Goal: Transaction & Acquisition: Purchase product/service

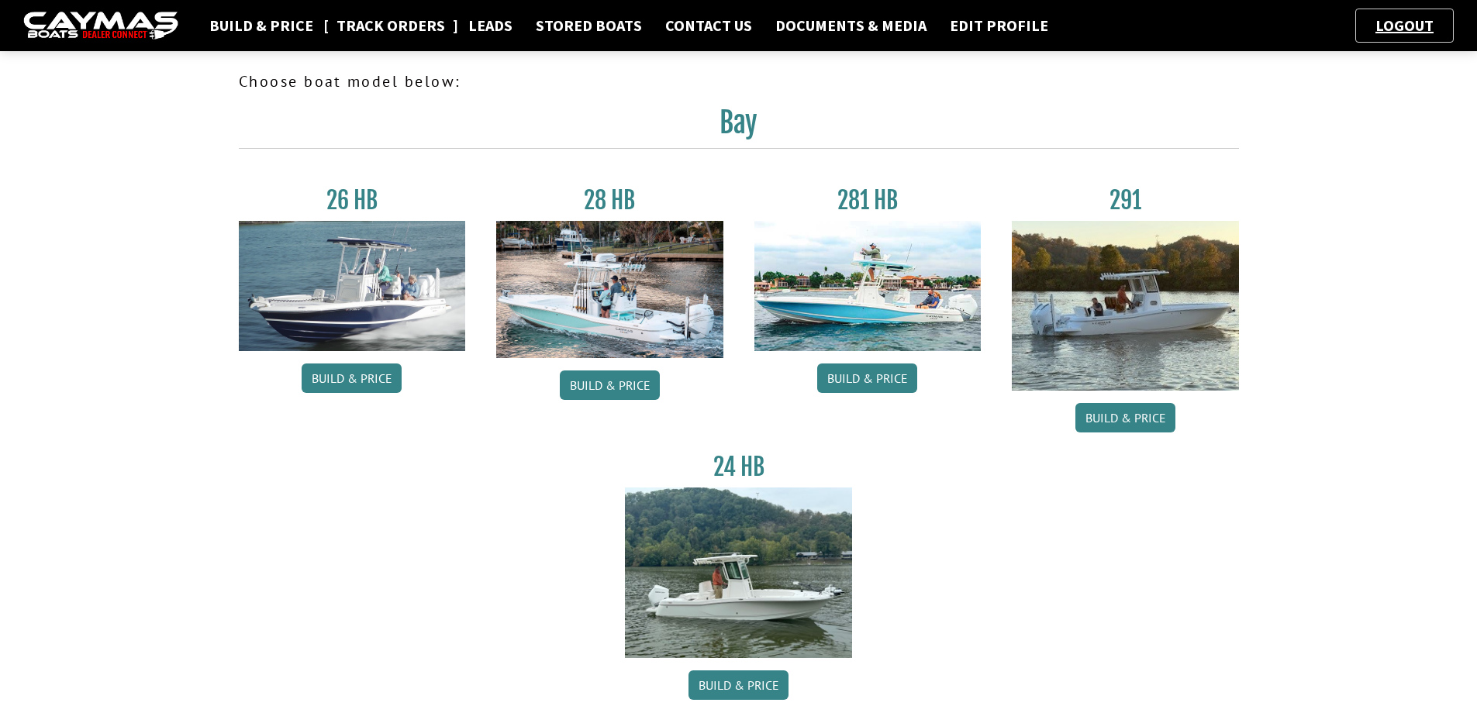
click at [416, 30] on link "Track Orders" at bounding box center [391, 26] width 124 height 20
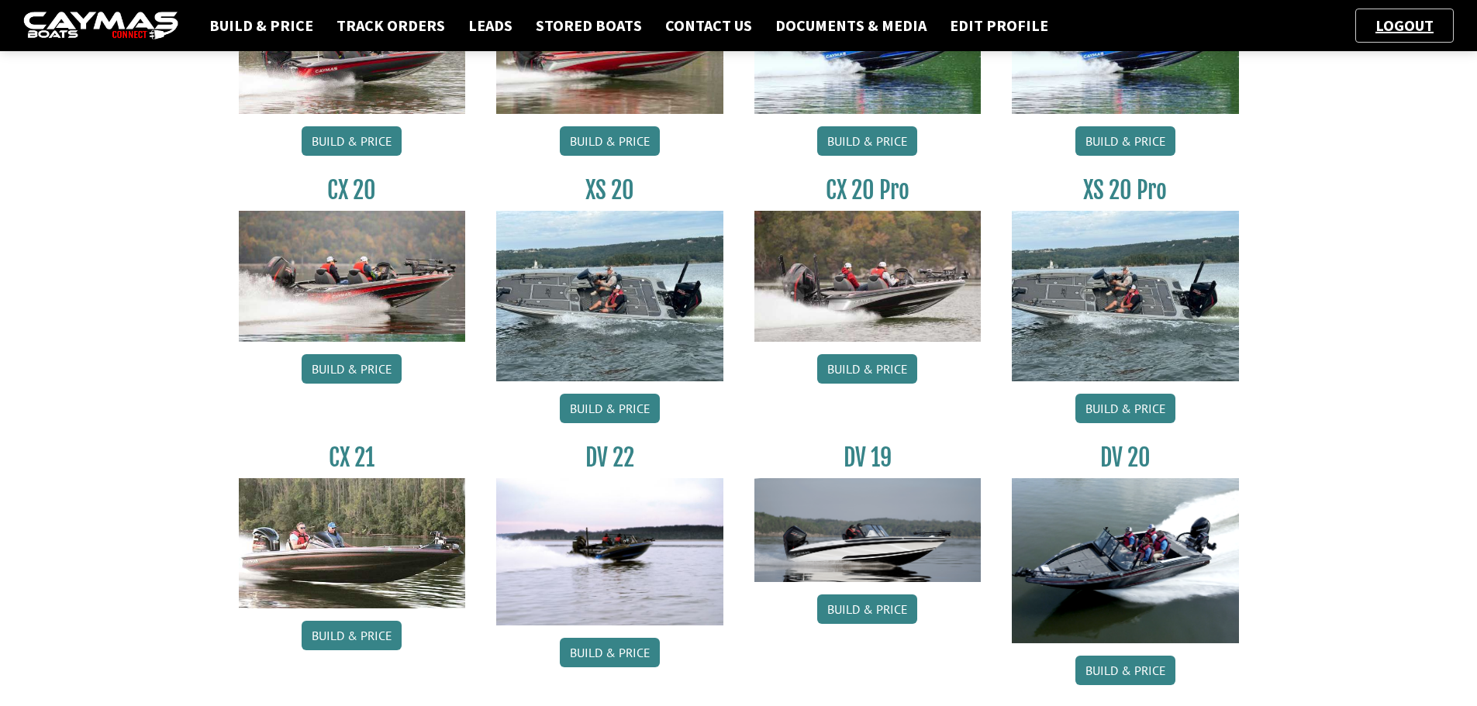
scroll to position [552, 0]
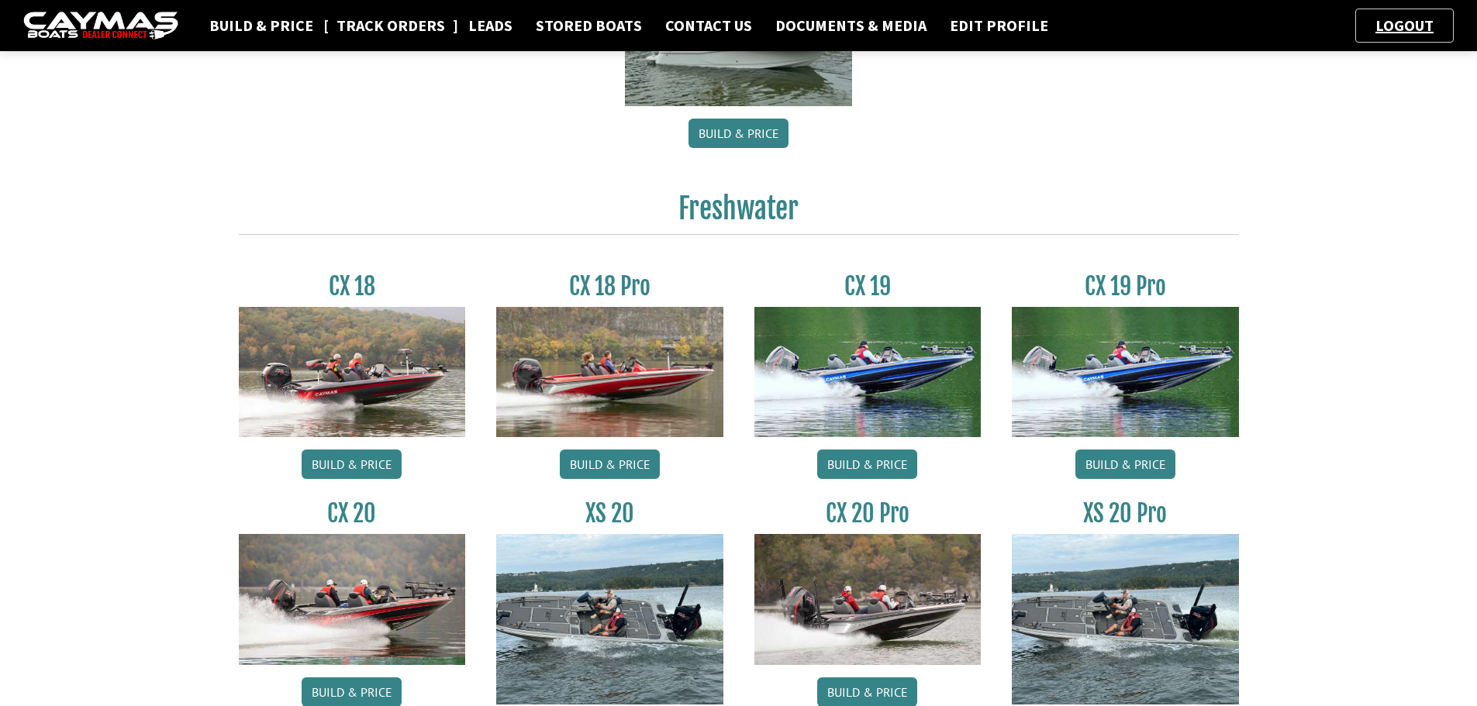
click at [371, 28] on link "Track Orders" at bounding box center [391, 26] width 124 height 20
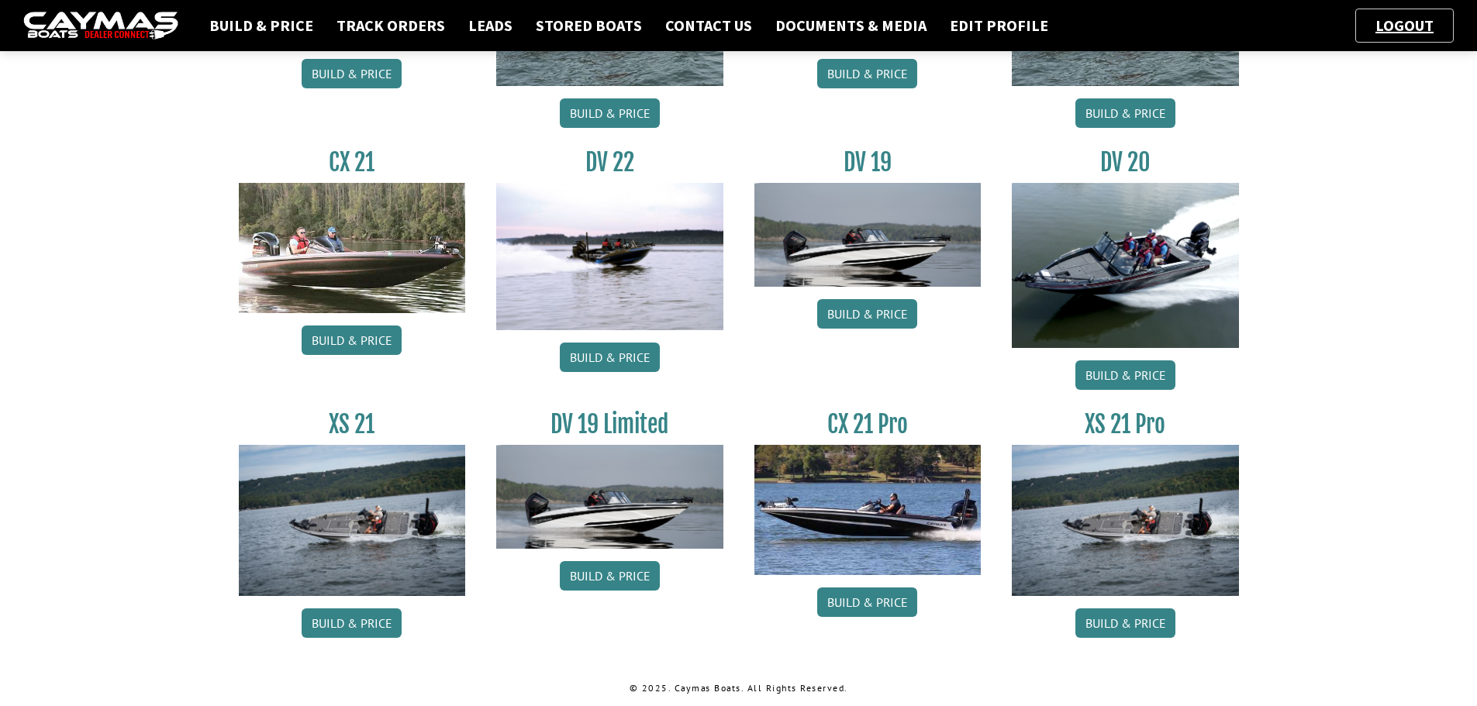
scroll to position [1172, 0]
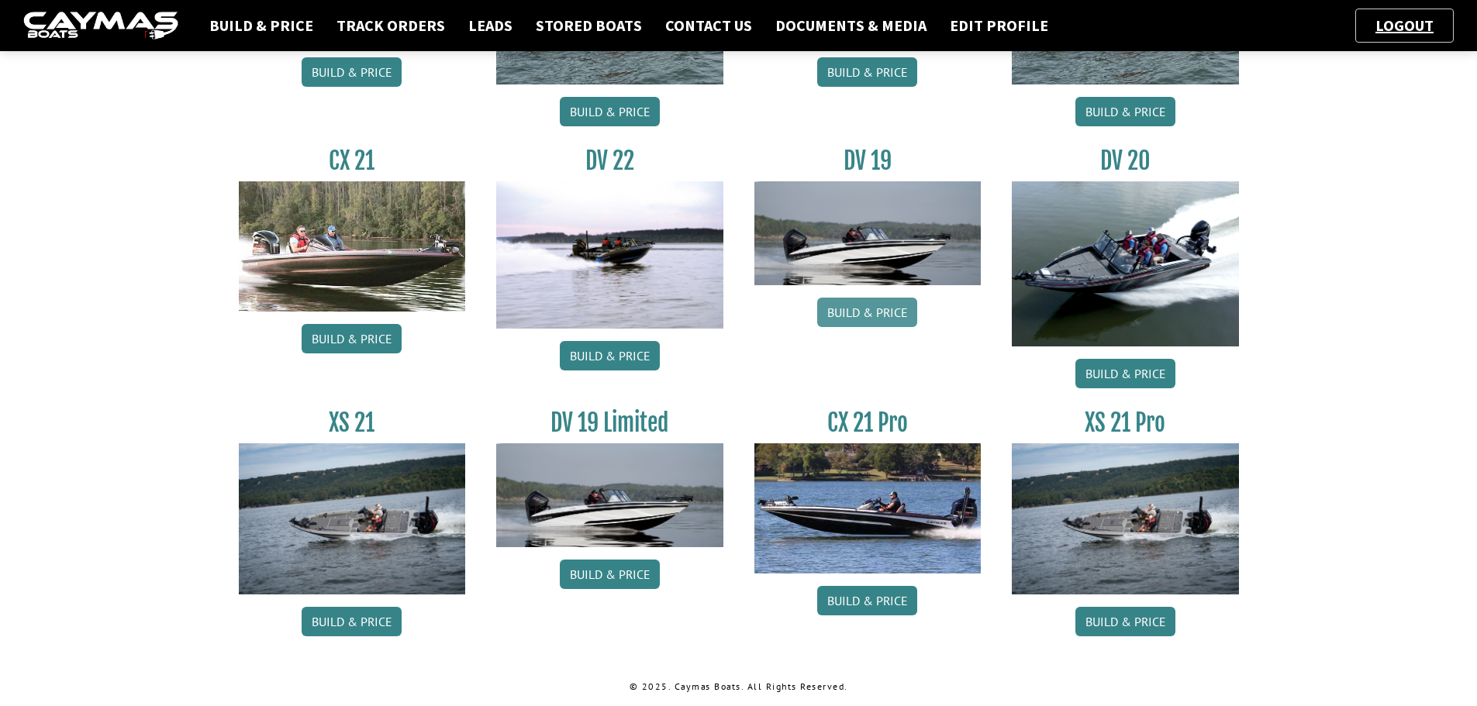
click at [857, 311] on link "Build & Price" at bounding box center [867, 312] width 100 height 29
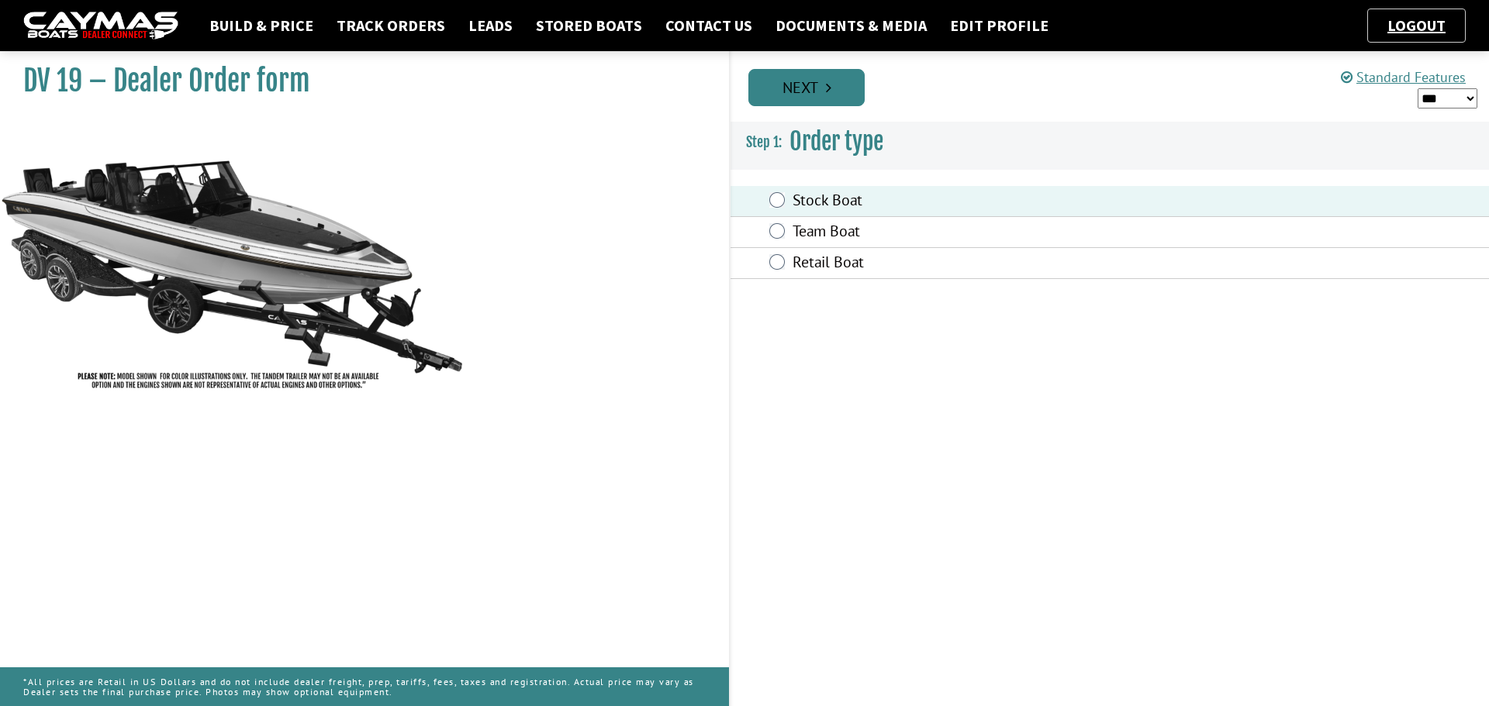
click at [799, 72] on link "Next" at bounding box center [806, 87] width 116 height 37
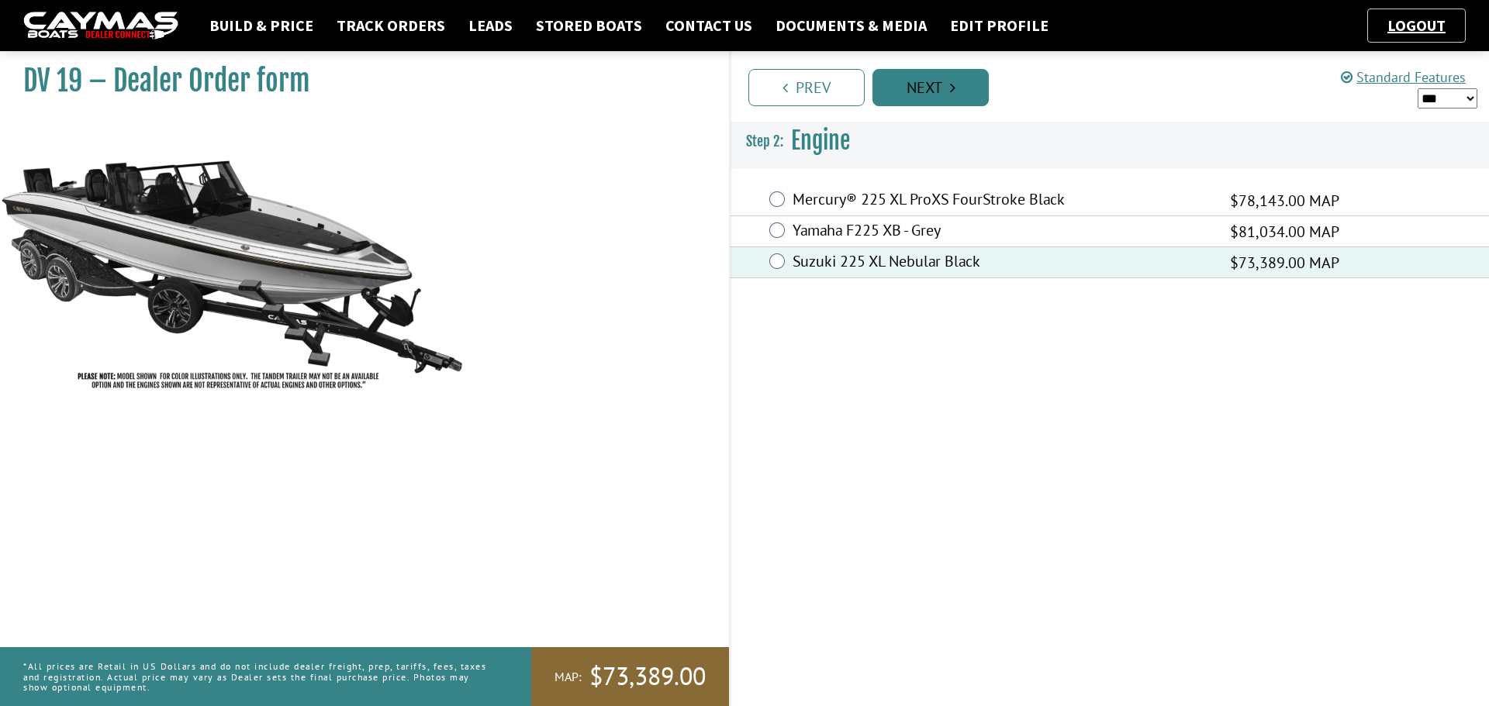
click at [967, 83] on link "Next" at bounding box center [930, 87] width 116 height 37
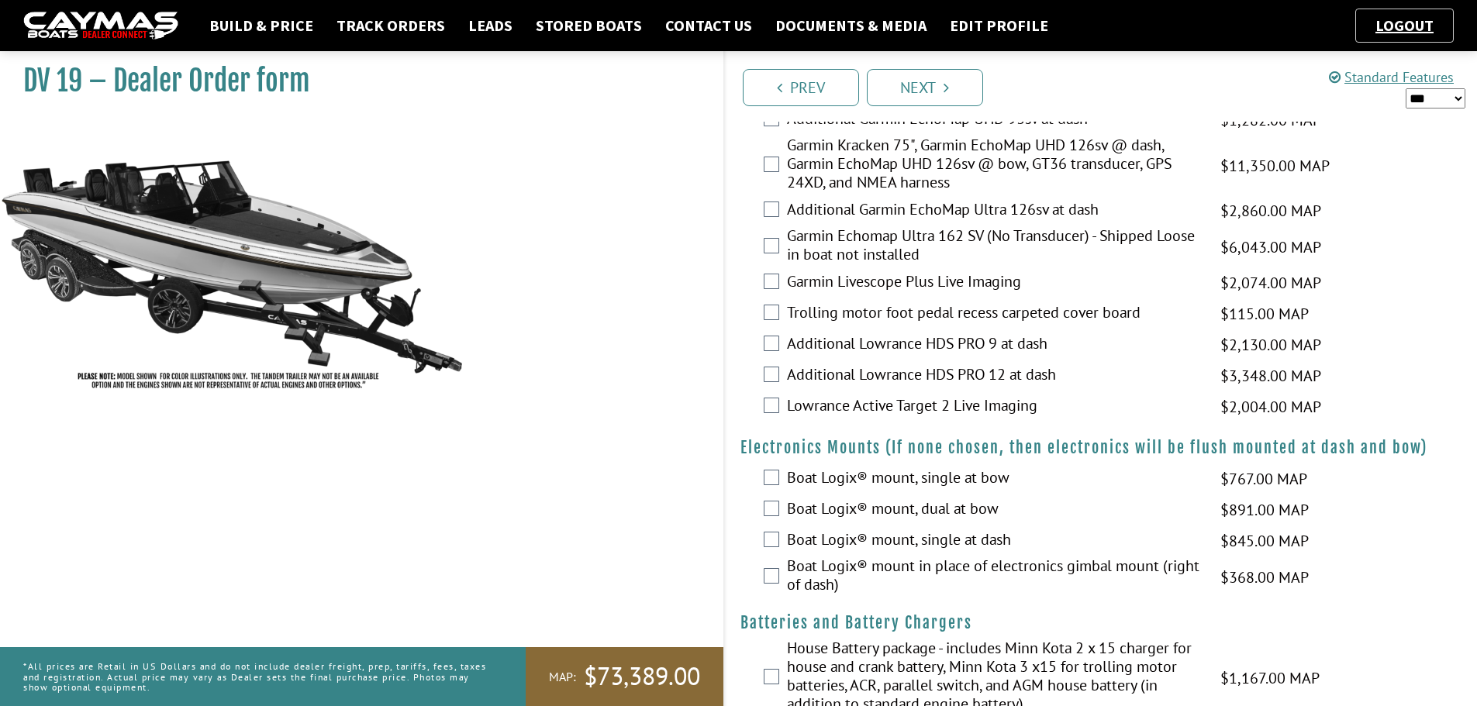
scroll to position [1240, 0]
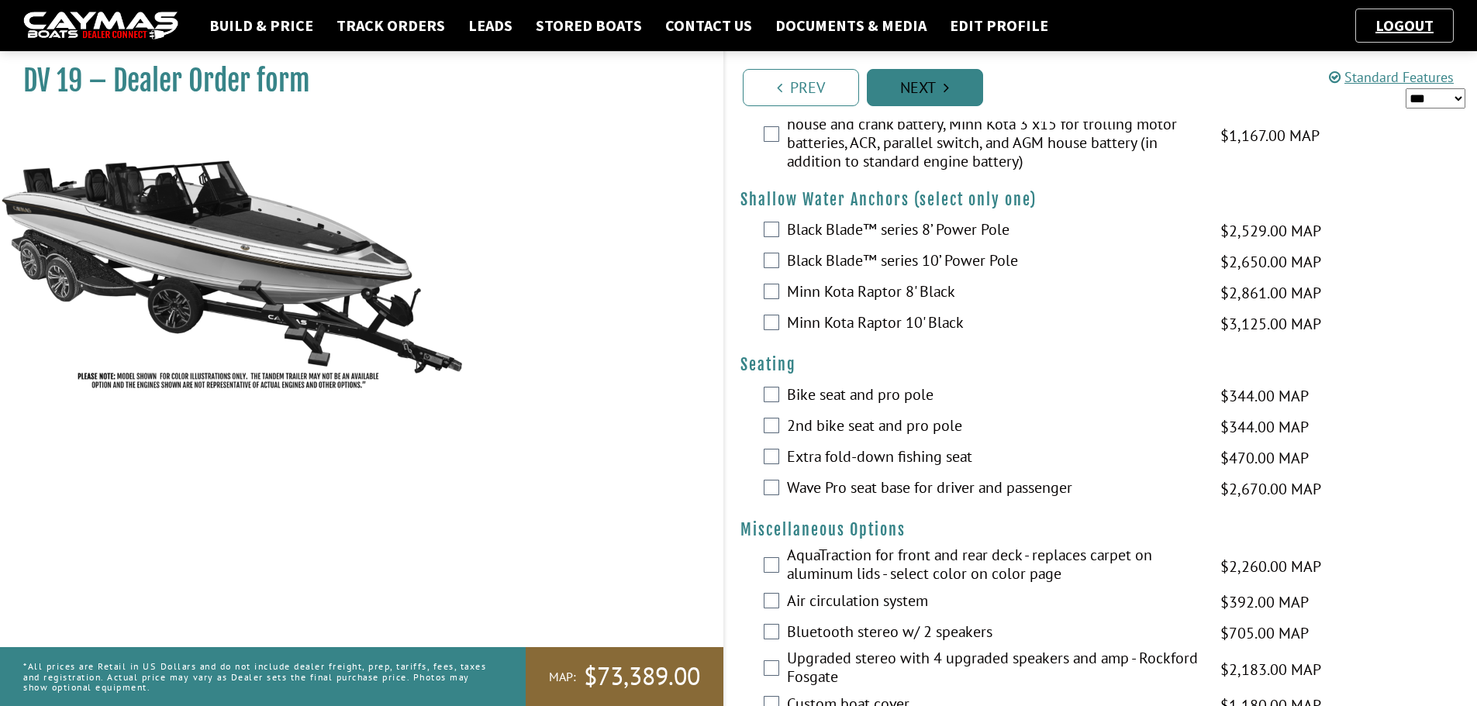
click at [923, 102] on link "Next" at bounding box center [925, 87] width 116 height 37
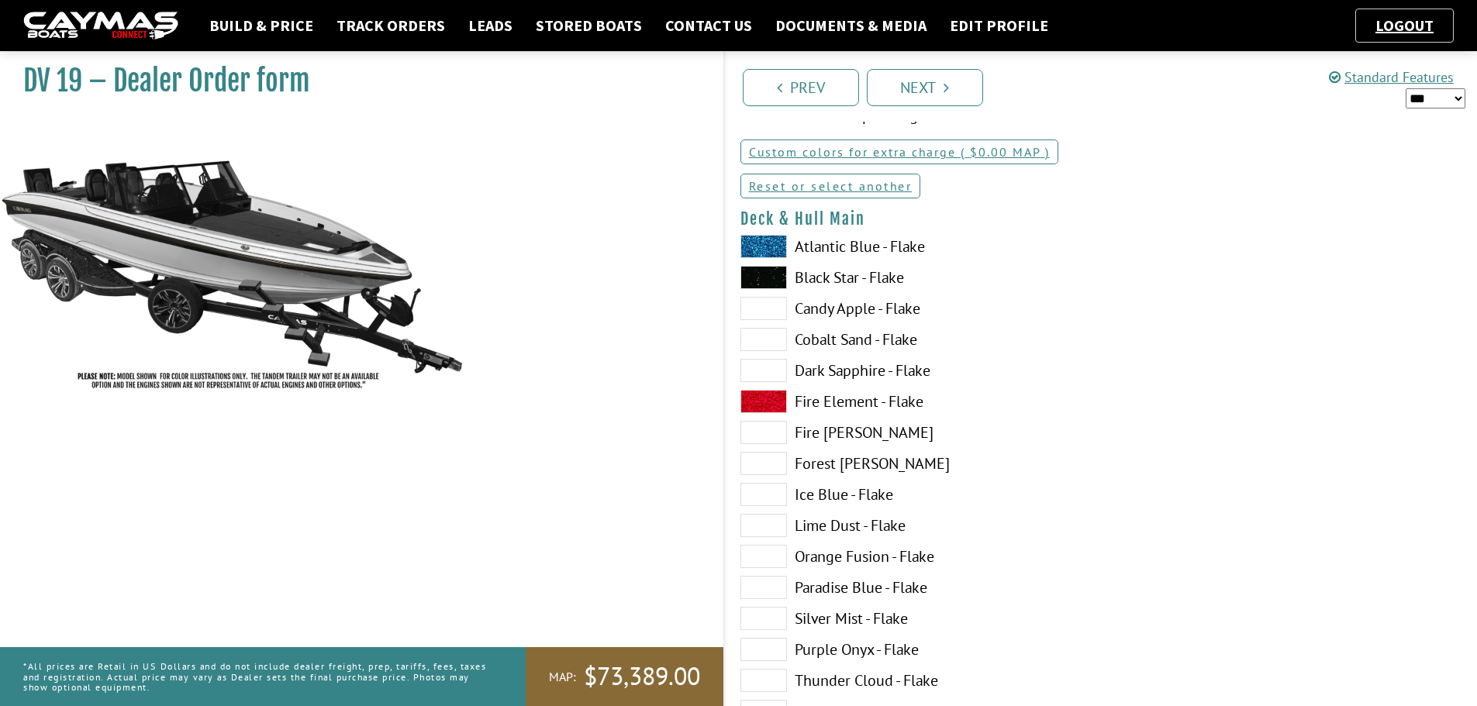
scroll to position [233, 0]
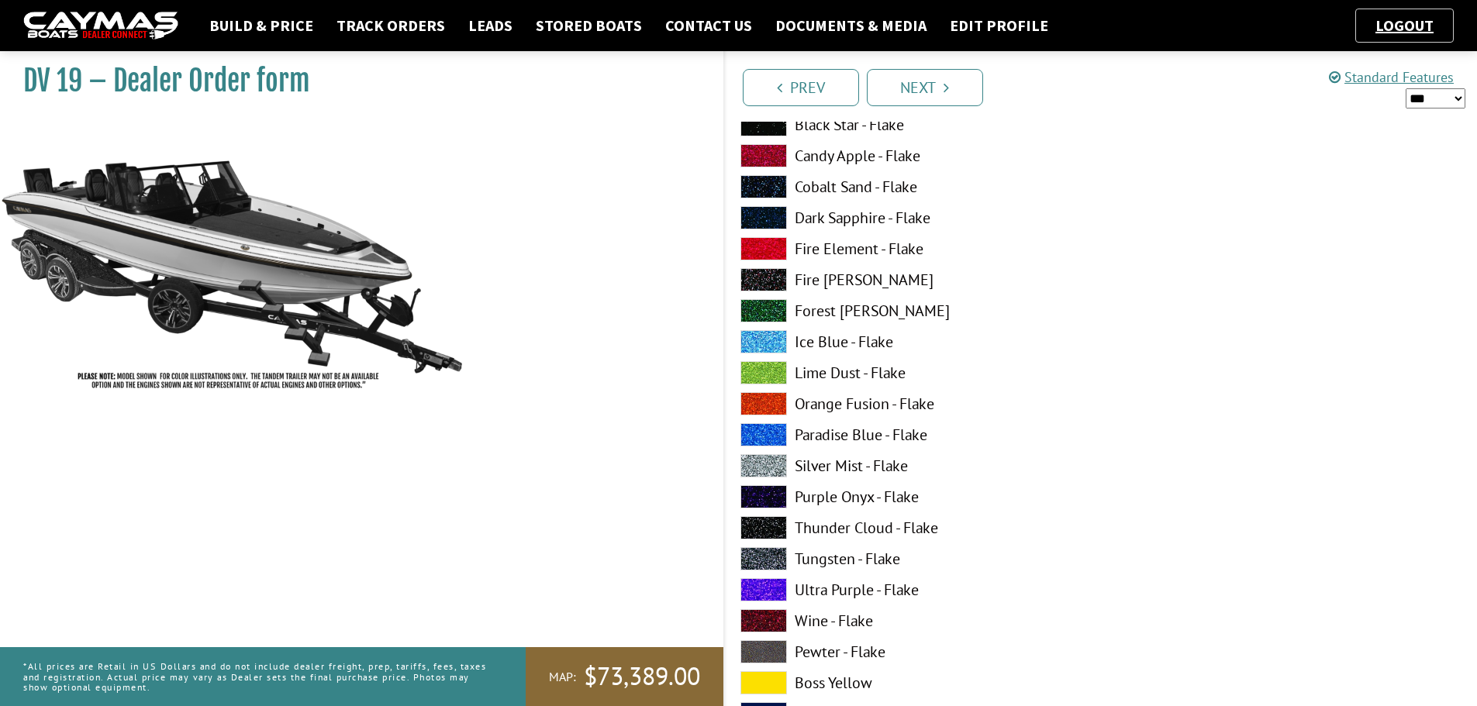
click at [764, 304] on span at bounding box center [763, 310] width 47 height 23
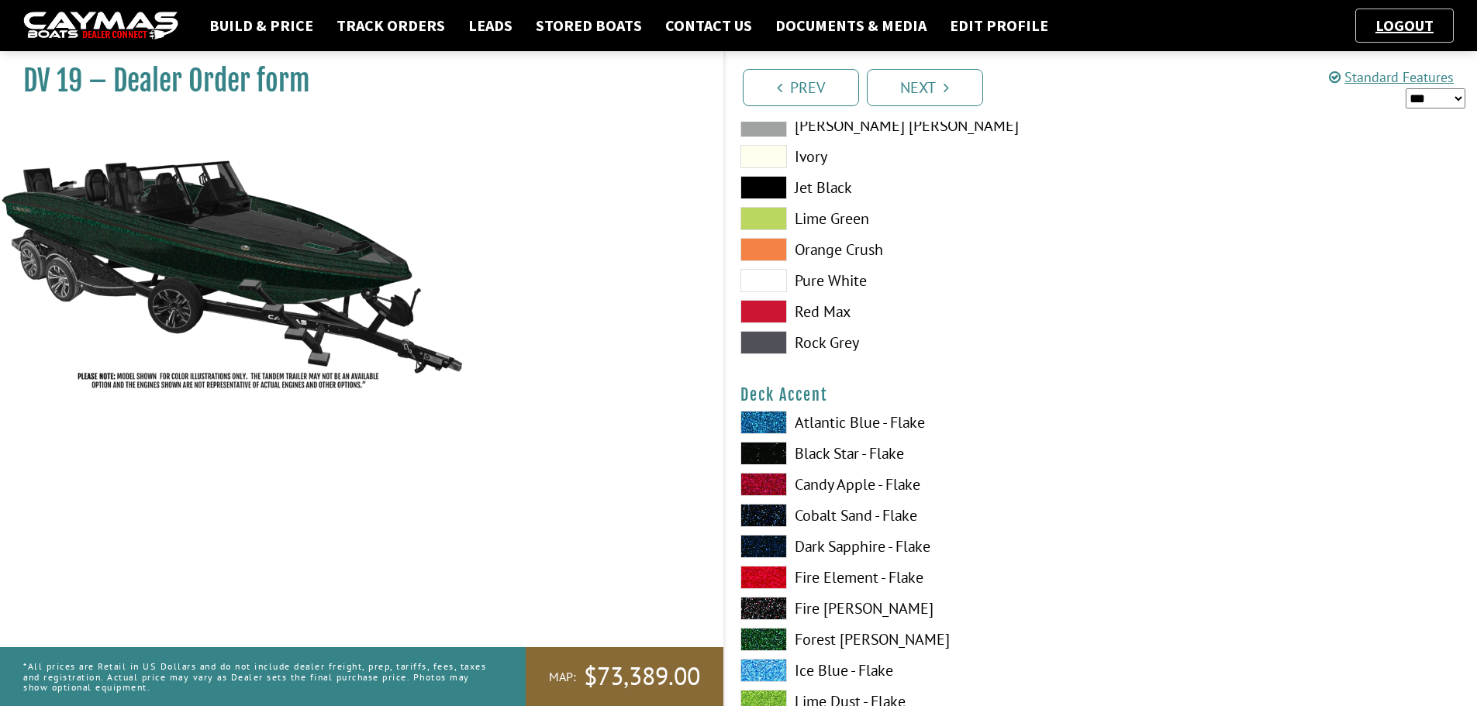
scroll to position [1008, 0]
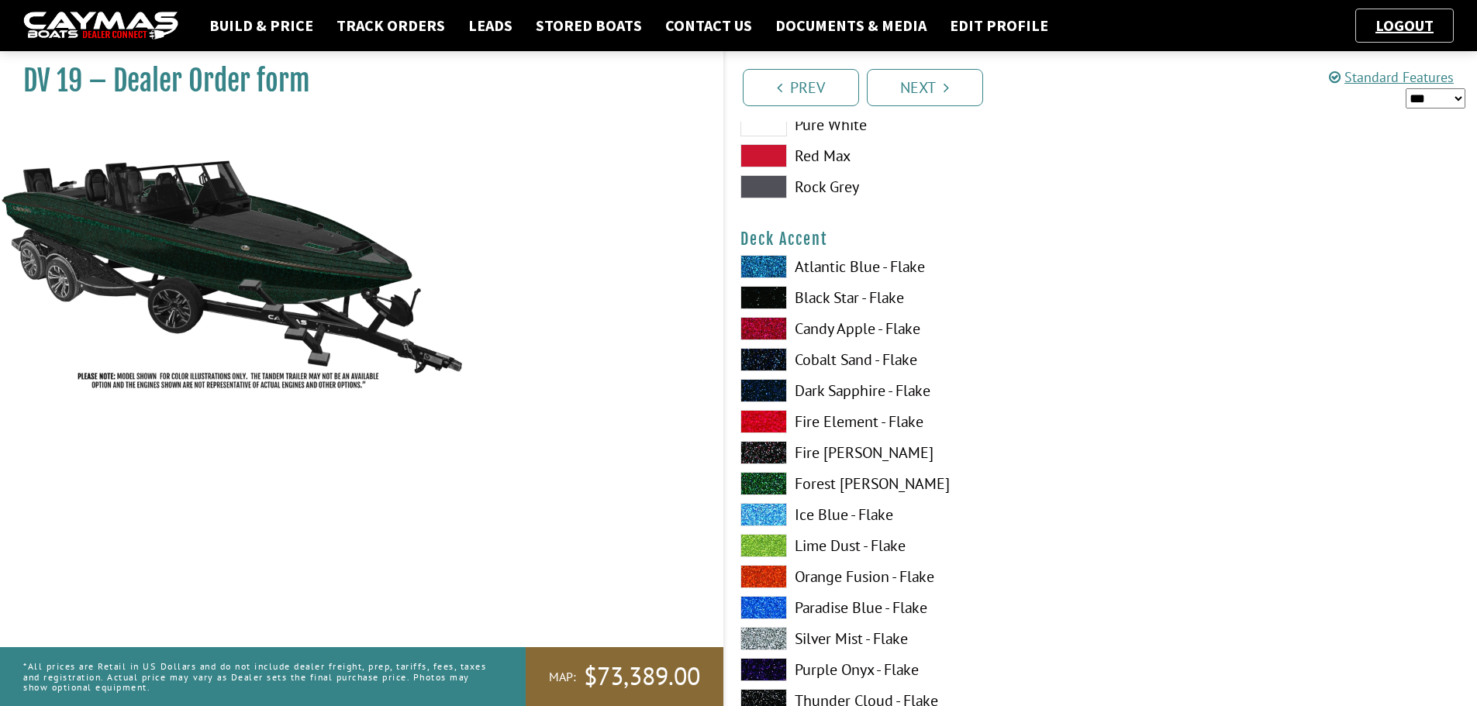
click at [777, 295] on span at bounding box center [763, 297] width 47 height 23
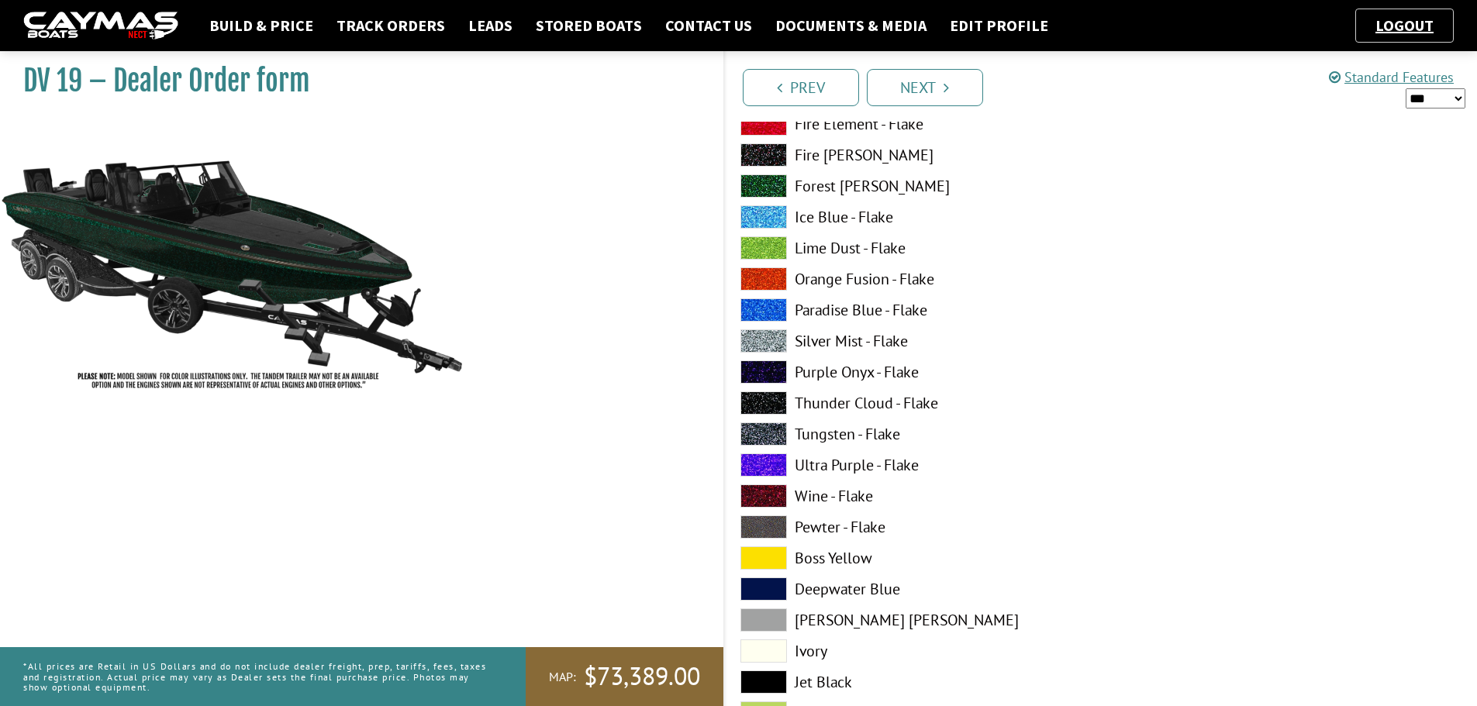
scroll to position [1318, 0]
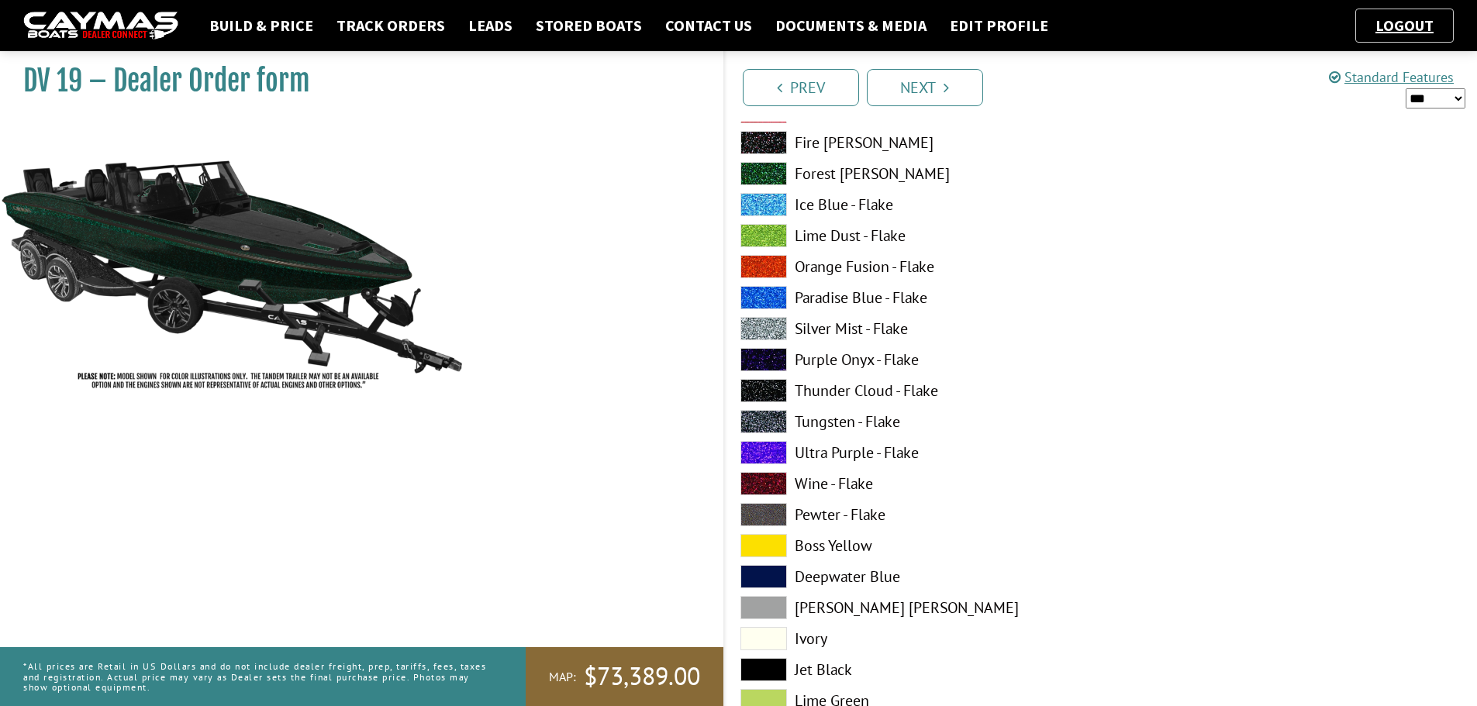
click at [764, 426] on span at bounding box center [763, 421] width 47 height 23
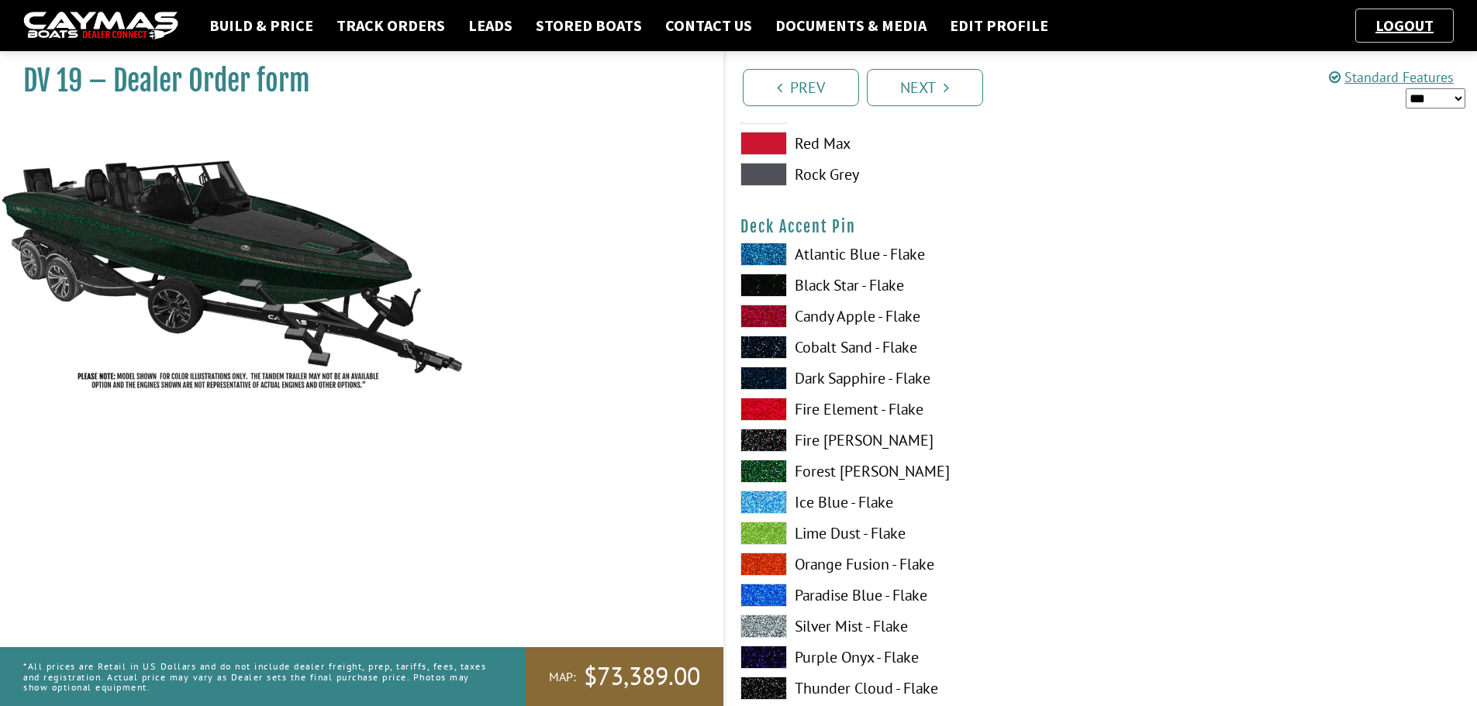
scroll to position [2248, 0]
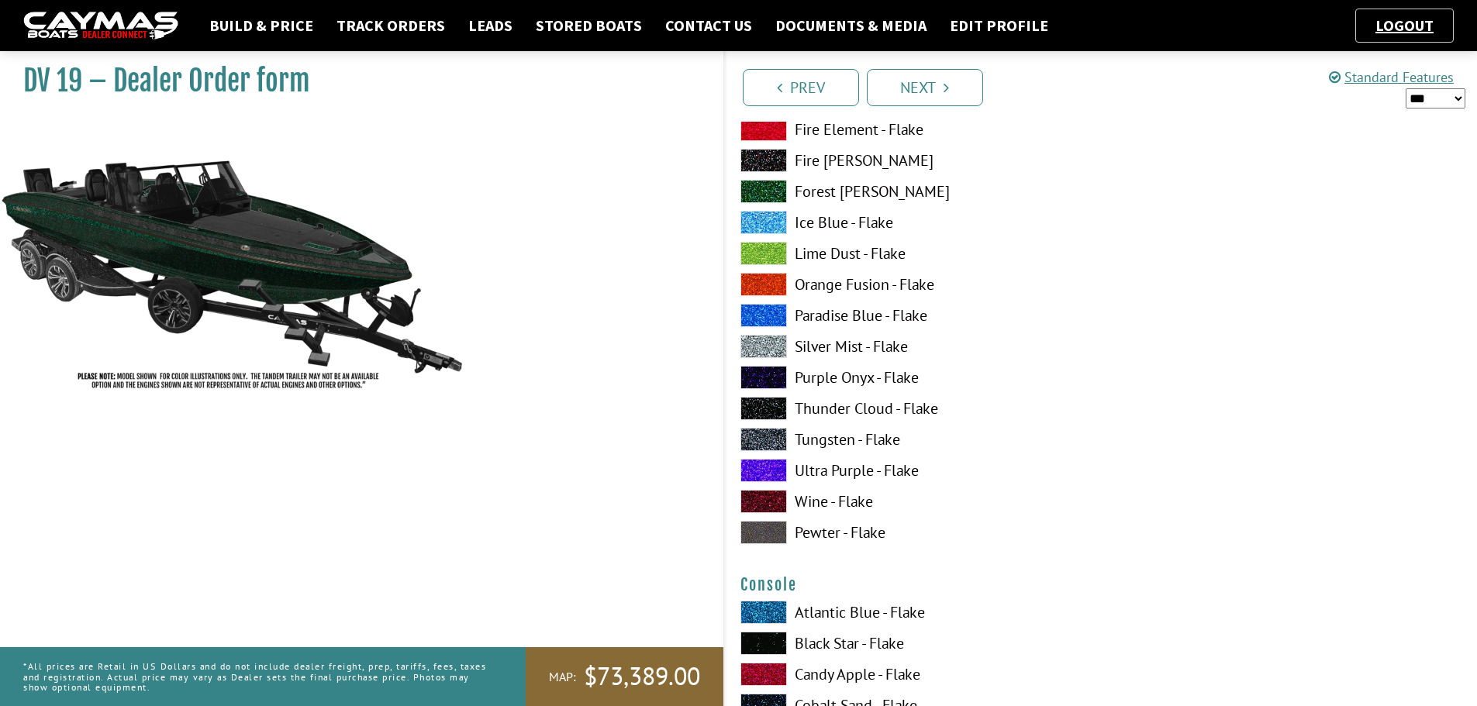
click at [768, 523] on span at bounding box center [763, 532] width 47 height 23
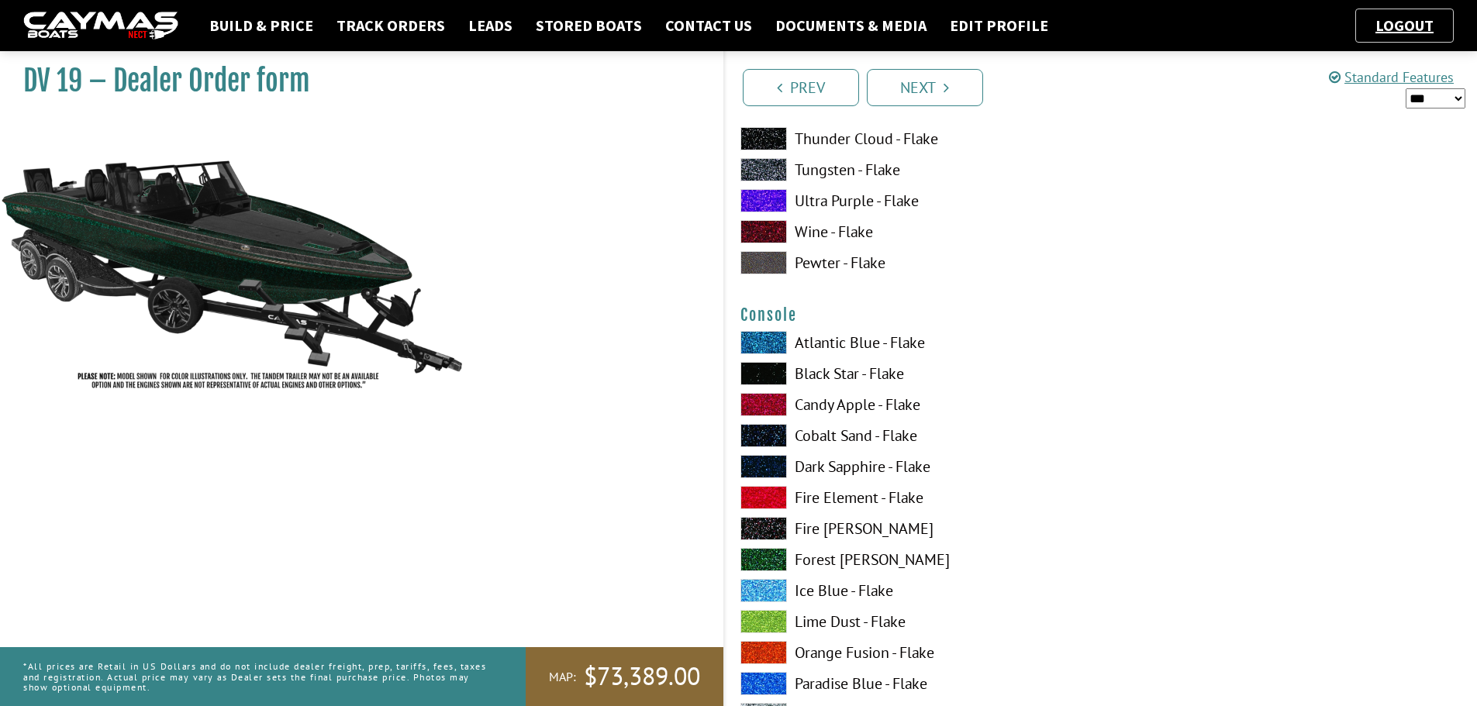
scroll to position [2558, 0]
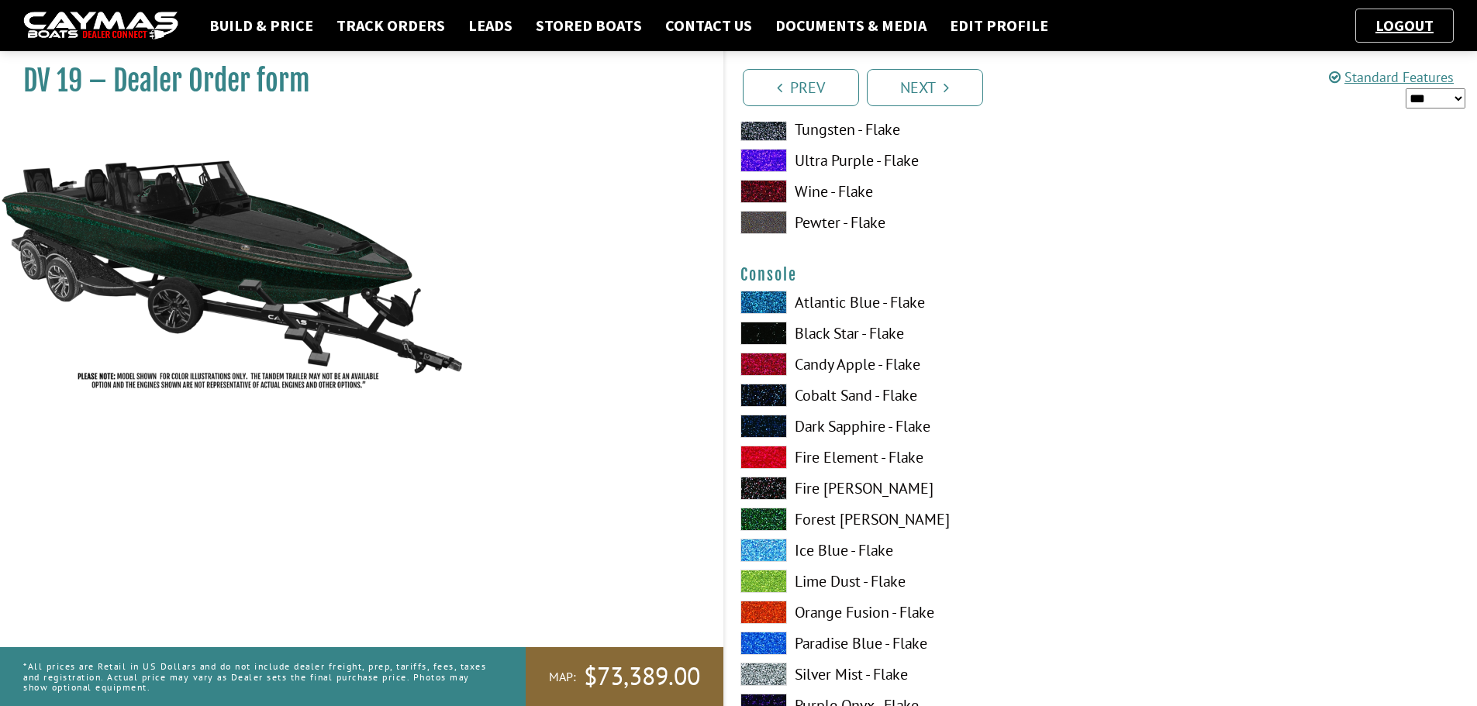
click at [774, 520] on span at bounding box center [763, 519] width 47 height 23
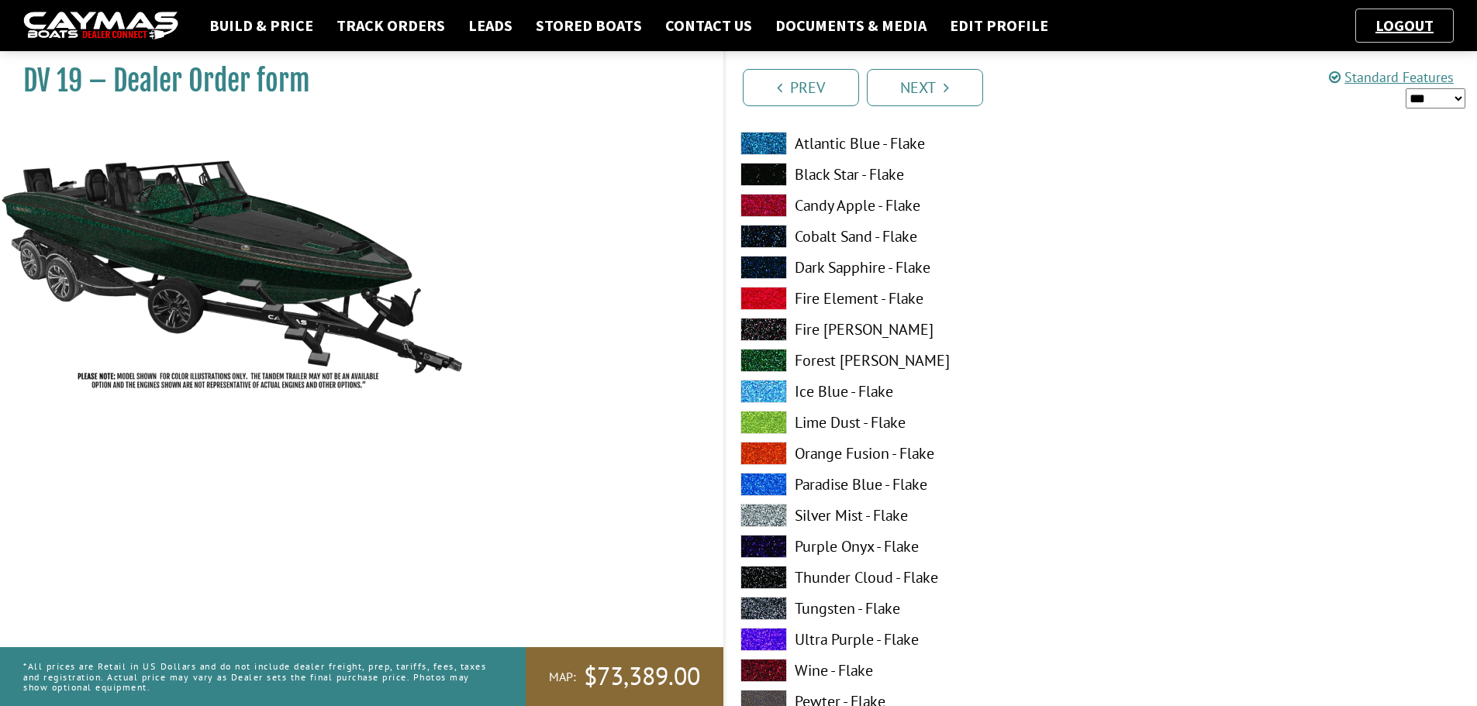
scroll to position [155, 0]
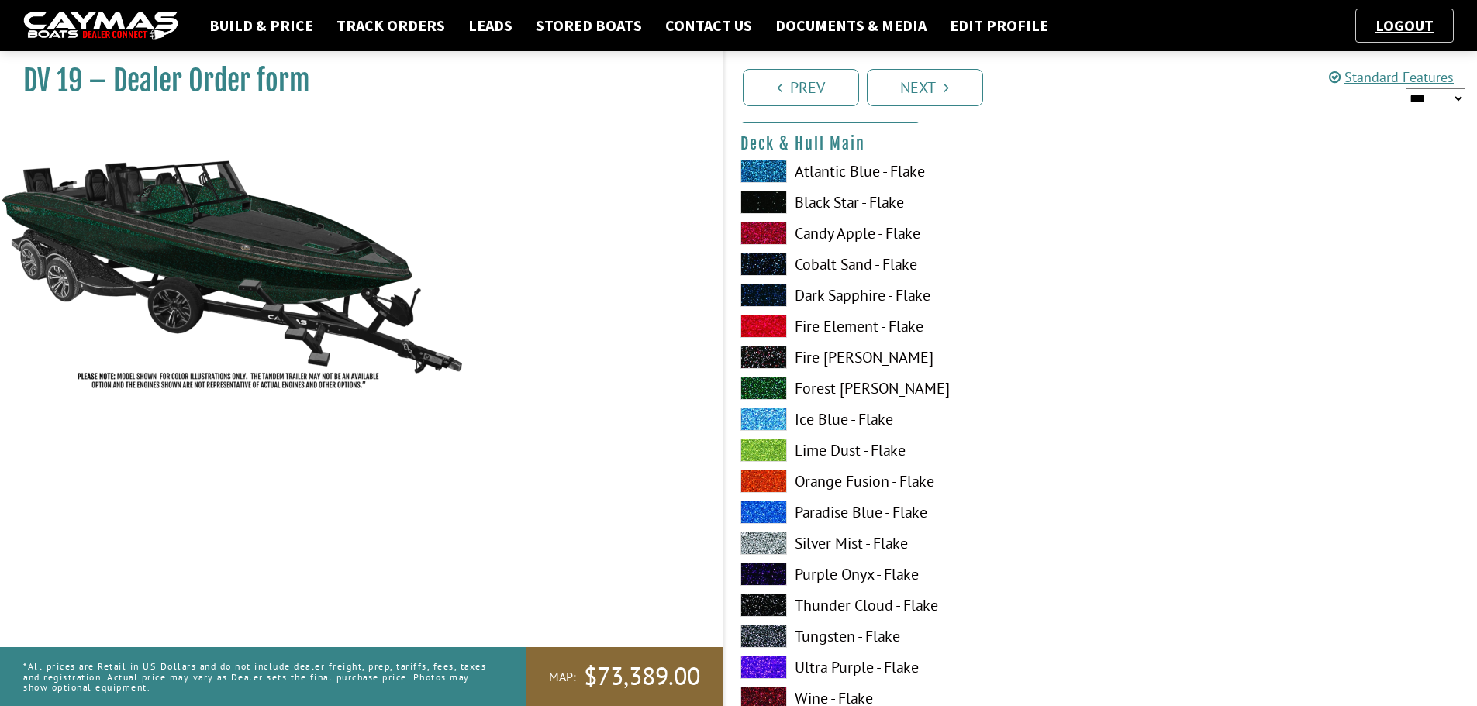
click at [783, 294] on span at bounding box center [763, 295] width 47 height 23
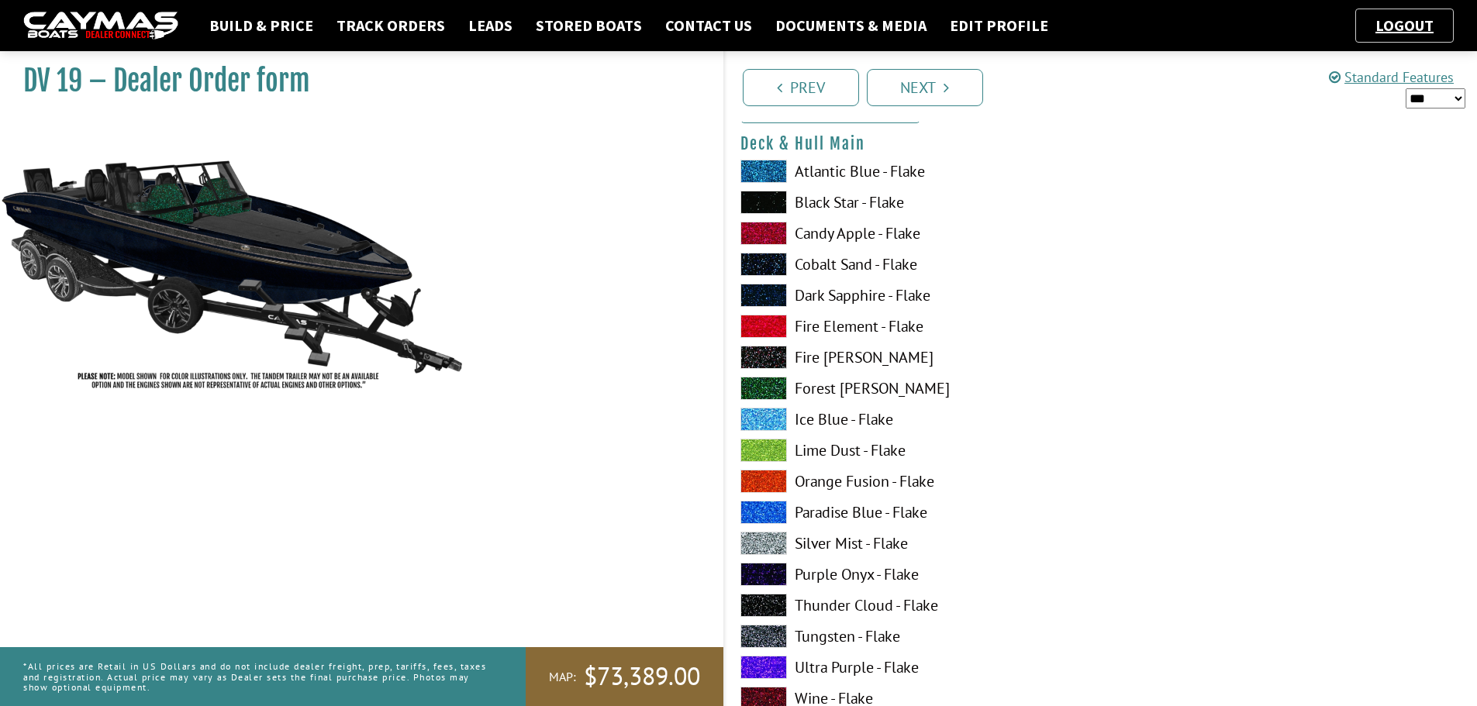
click at [761, 268] on span at bounding box center [763, 264] width 47 height 23
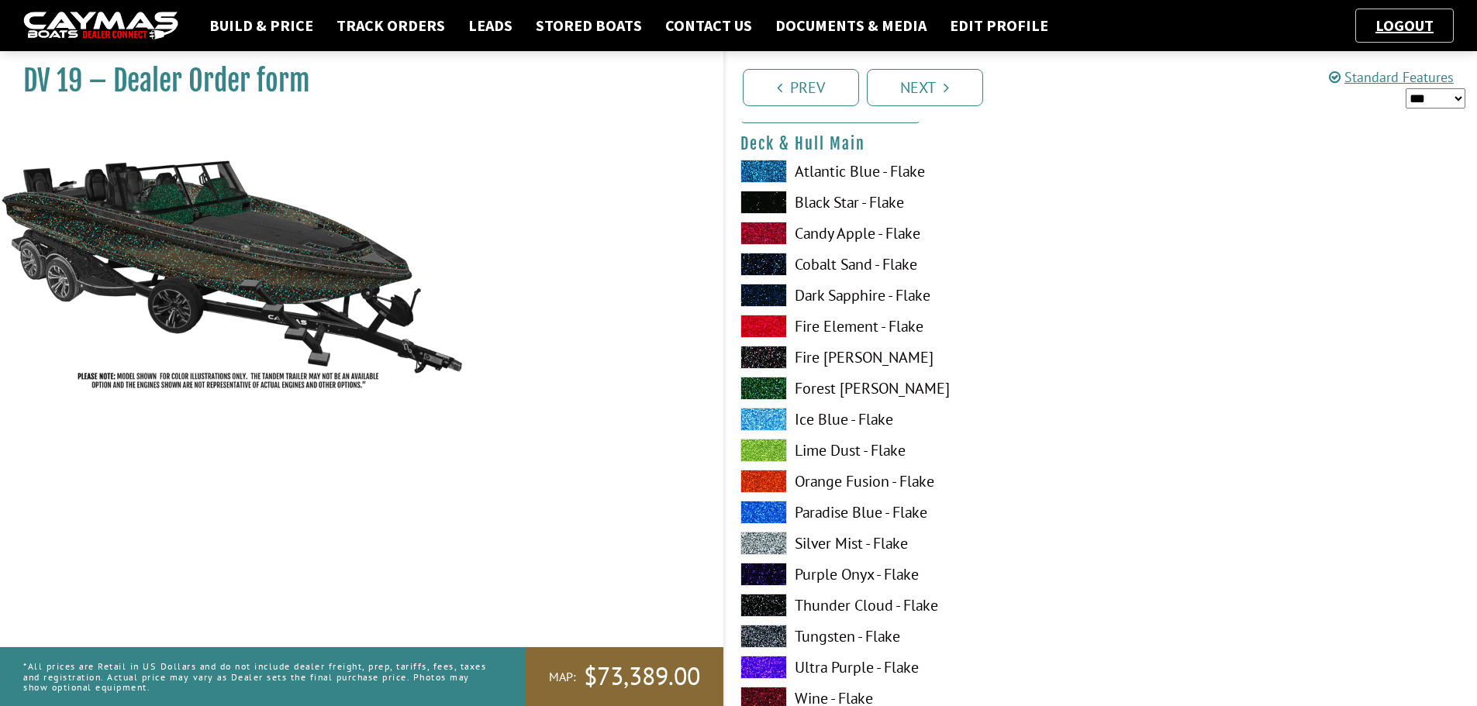
click at [770, 634] on span at bounding box center [763, 636] width 47 height 23
click at [757, 595] on span at bounding box center [763, 605] width 47 height 23
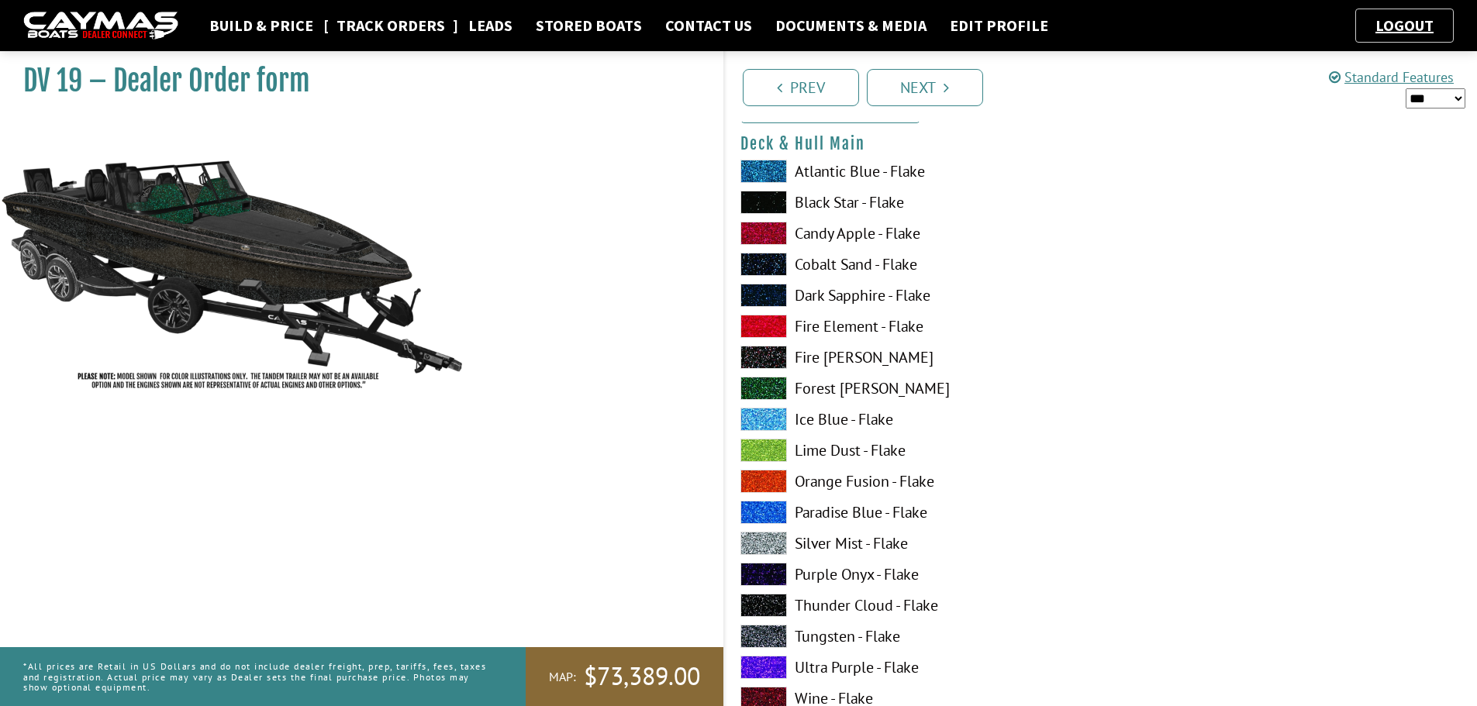
click at [341, 26] on link "Track Orders" at bounding box center [391, 26] width 124 height 20
